Goal: Task Accomplishment & Management: Complete application form

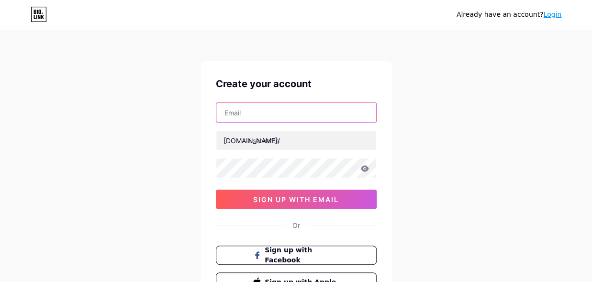
paste input "[EMAIL_ADDRESS][DOMAIN_NAME]"
drag, startPoint x: 309, startPoint y: 114, endPoint x: 86, endPoint y: 113, distance: 223.2
click at [216, 114] on input "[EMAIL_ADDRESS][DOMAIN_NAME]" at bounding box center [296, 112] width 160 height 19
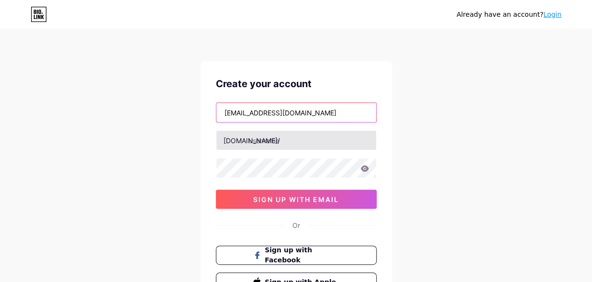
type input "[EMAIL_ADDRESS][DOMAIN_NAME]"
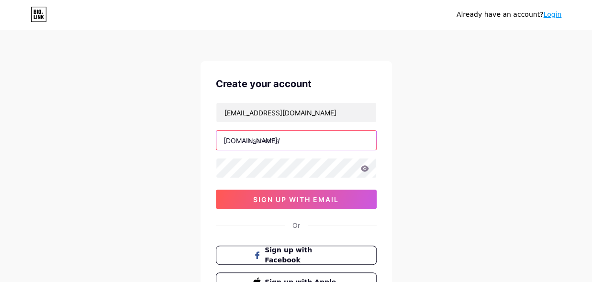
click at [268, 147] on input "text" at bounding box center [296, 140] width 160 height 19
paste input "manhoodplus-supplement"
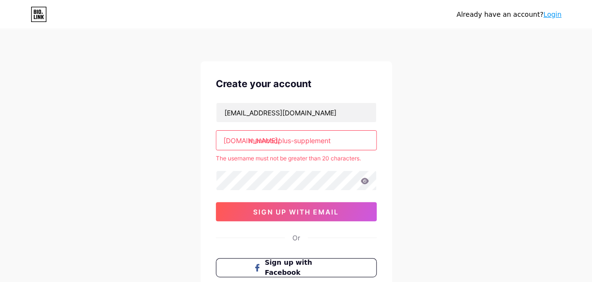
click at [294, 139] on input "manhoodplus-supplement" at bounding box center [296, 140] width 160 height 19
click at [335, 140] on input "manhoodplussupplement" at bounding box center [296, 140] width 160 height 19
click at [411, 155] on div "Already have an account? Login Create your account [EMAIL_ADDRESS][DOMAIN_NAME]…" at bounding box center [296, 189] width 592 height 379
drag, startPoint x: 292, startPoint y: 141, endPoint x: 399, endPoint y: 145, distance: 107.4
click at [376, 143] on input "manhoodplussupplement" at bounding box center [296, 140] width 160 height 19
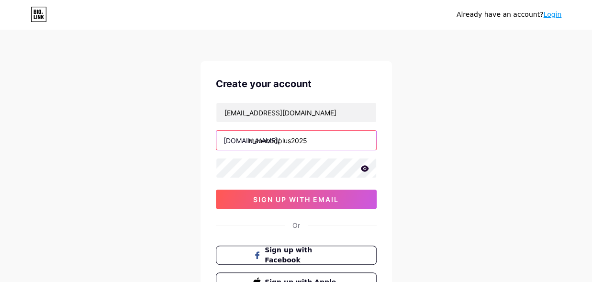
type input "manhoodplus2025"
drag, startPoint x: 449, startPoint y: 159, endPoint x: 441, endPoint y: 158, distance: 8.2
click at [449, 159] on div "Already have an account? Login Create your account [EMAIL_ADDRESS][DOMAIN_NAME]…" at bounding box center [296, 183] width 592 height 366
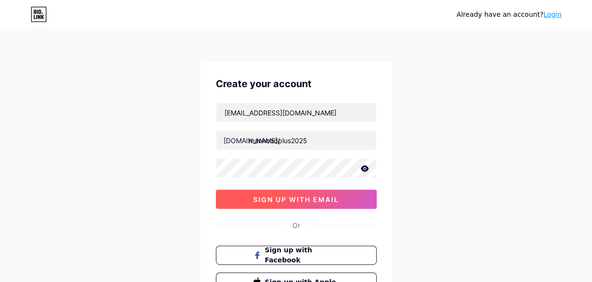
click at [303, 202] on span "sign up with email" at bounding box center [296, 199] width 86 height 8
